Goal: Navigation & Orientation: Find specific page/section

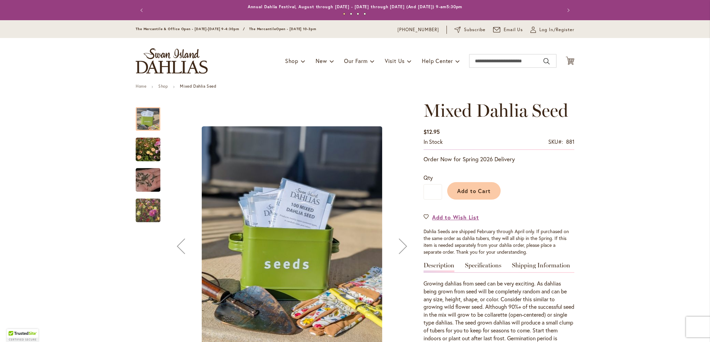
click at [148, 139] on img "Swan Island Dahlias - Dahlia Seedlings" at bounding box center [147, 149] width 49 height 33
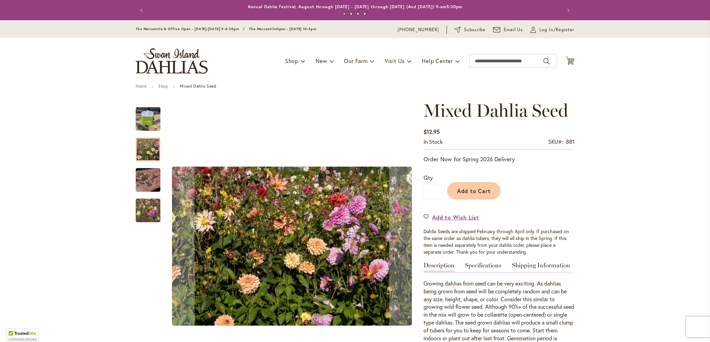
click at [149, 166] on div "Swan Island Dahlias - Dahlia Seed" at bounding box center [152, 176] width 32 height 30
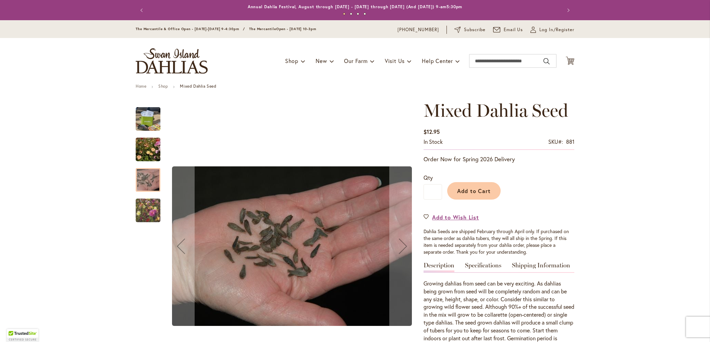
click at [151, 196] on div "Swan Island Dahlias - Dahlia Seedlings" at bounding box center [148, 207] width 25 height 30
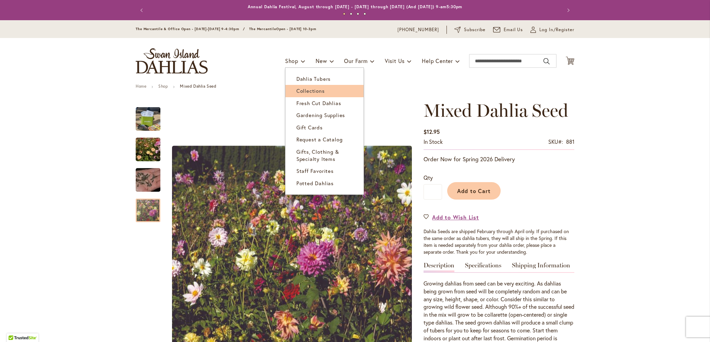
click at [309, 94] on span "Collections" at bounding box center [310, 90] width 28 height 7
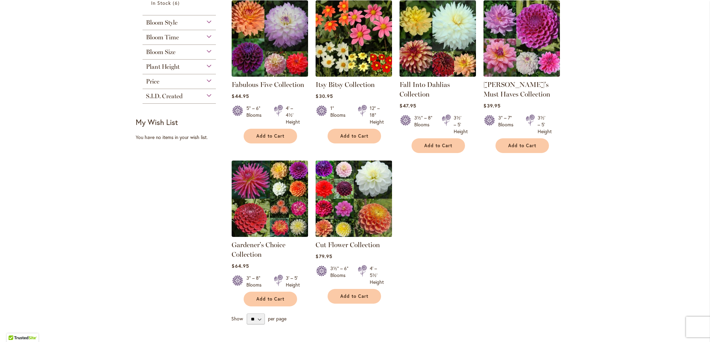
scroll to position [134, 0]
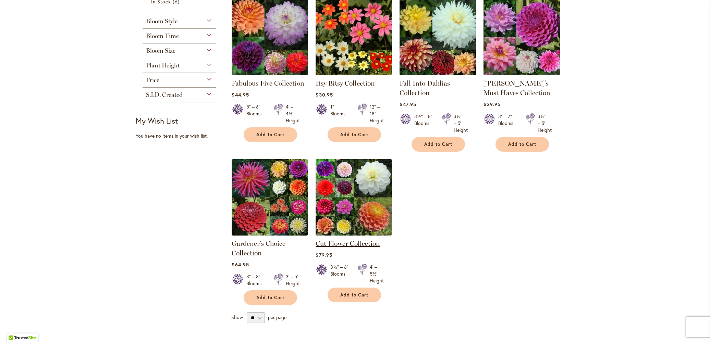
click at [351, 243] on link "Cut Flower Collection" at bounding box center [347, 243] width 64 height 8
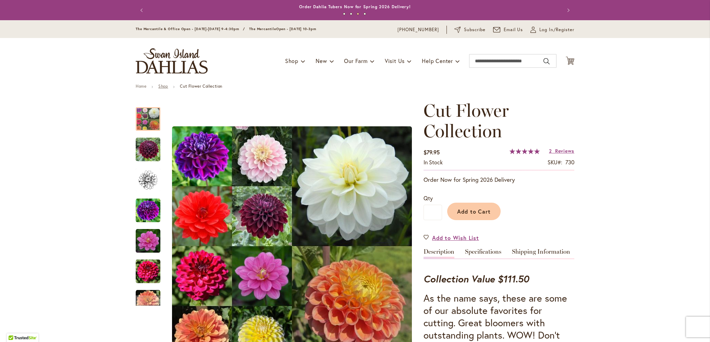
click at [158, 87] on link "Shop" at bounding box center [163, 86] width 10 height 5
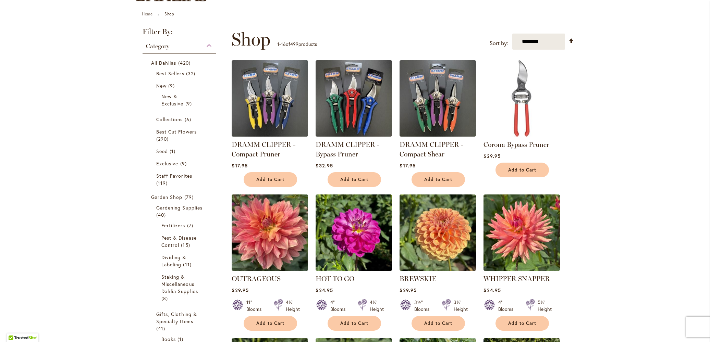
scroll to position [71, 0]
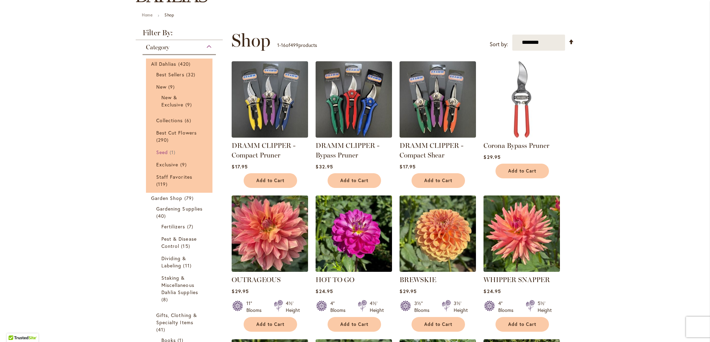
click at [160, 147] on li "Seed 1 item" at bounding box center [179, 152] width 56 height 11
click at [160, 152] on span "Seed" at bounding box center [162, 152] width 12 height 7
